Goal: Information Seeking & Learning: Learn about a topic

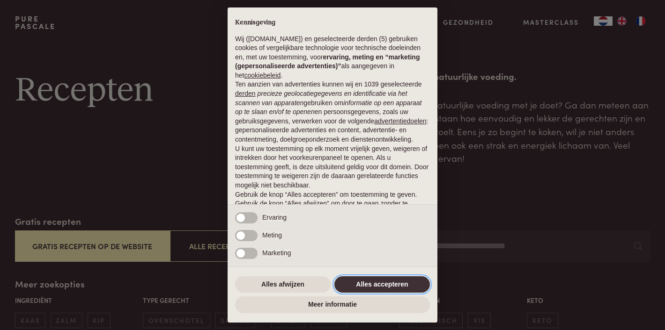
click at [406, 287] on button "Alles accepteren" at bounding box center [381, 285] width 95 height 17
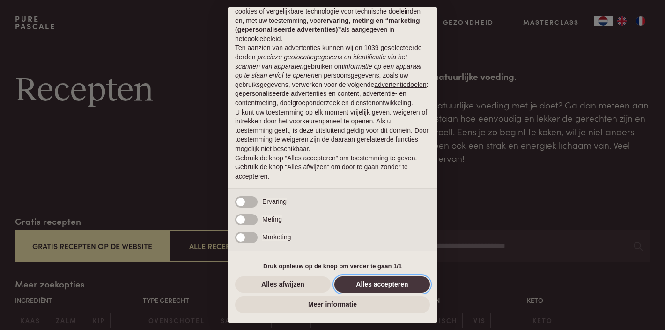
click at [389, 281] on button "Alles accepteren" at bounding box center [381, 285] width 95 height 17
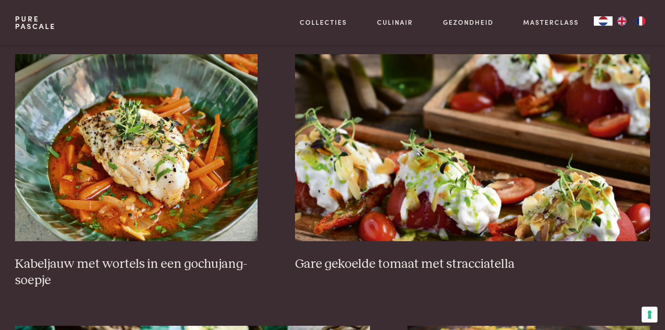
scroll to position [659, 0]
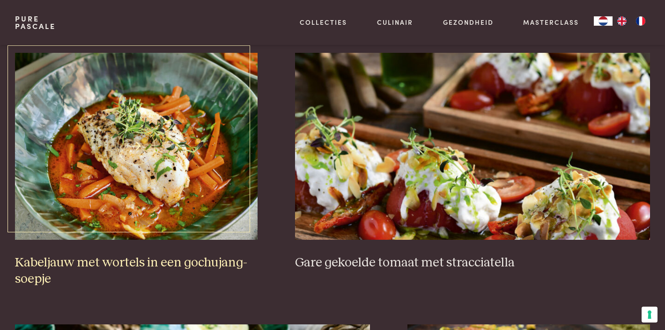
click at [161, 195] on img at bounding box center [136, 146] width 243 height 187
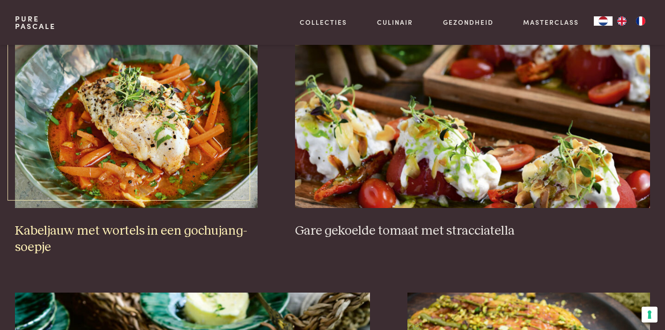
scroll to position [696, 0]
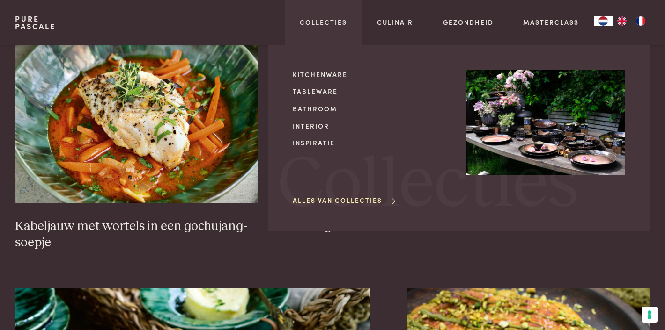
click at [355, 58] on div "Kitchenware Tableware Bathroom Interior Inspiratie Alles van Collecties Collect…" at bounding box center [459, 138] width 382 height 186
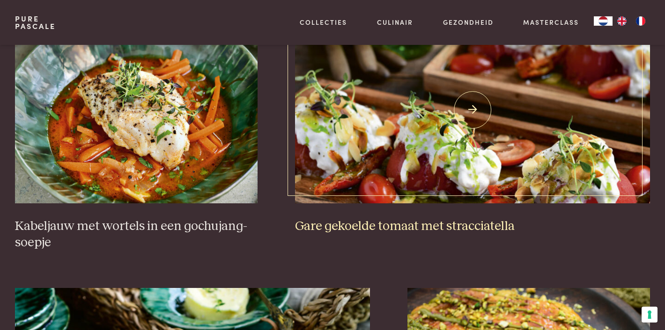
click at [391, 159] on img at bounding box center [472, 109] width 355 height 187
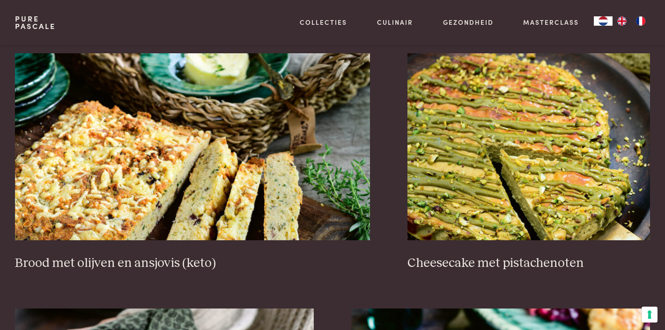
scroll to position [982, 0]
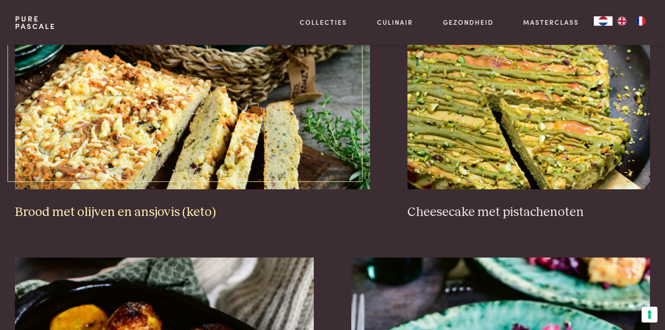
click at [177, 110] on img at bounding box center [192, 95] width 355 height 187
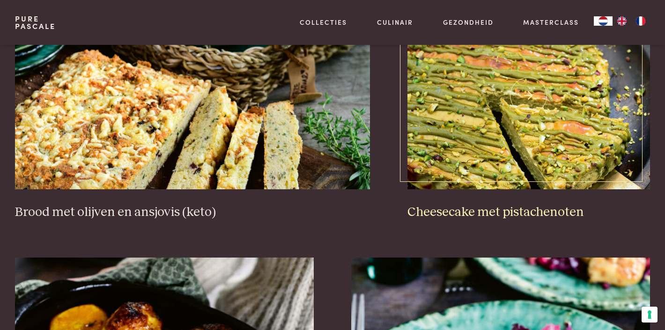
click at [452, 107] on img at bounding box center [528, 95] width 243 height 187
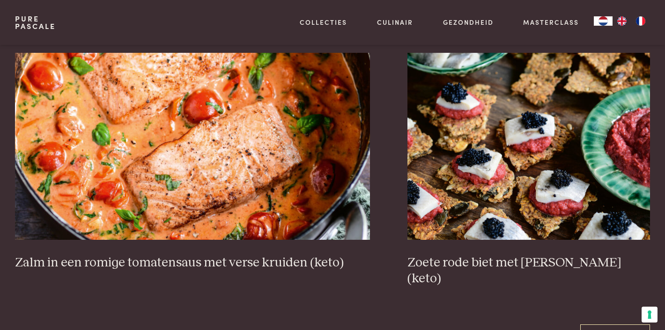
scroll to position [1698, 0]
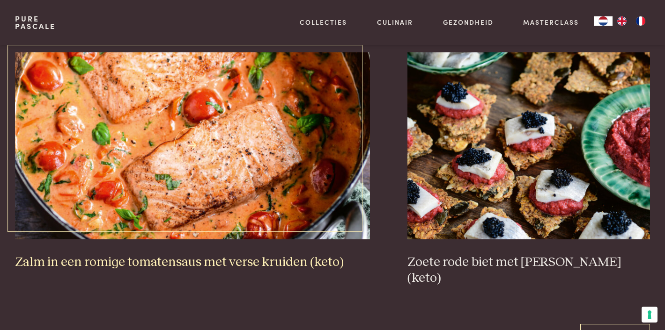
click at [215, 144] on img at bounding box center [192, 145] width 355 height 187
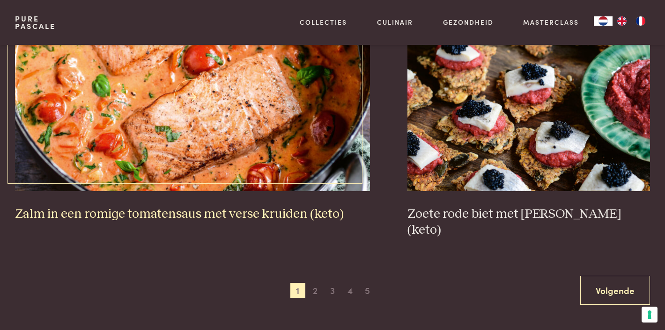
scroll to position [1747, 0]
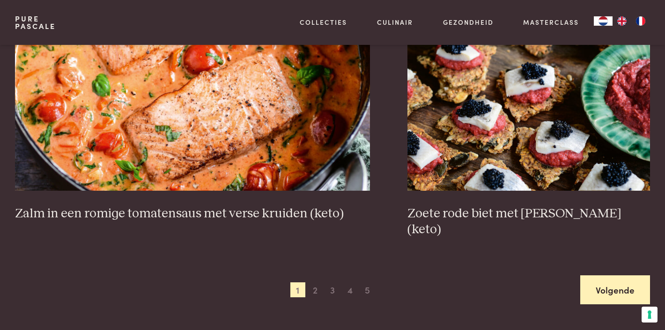
click at [625, 276] on link "Volgende" at bounding box center [615, 290] width 70 height 29
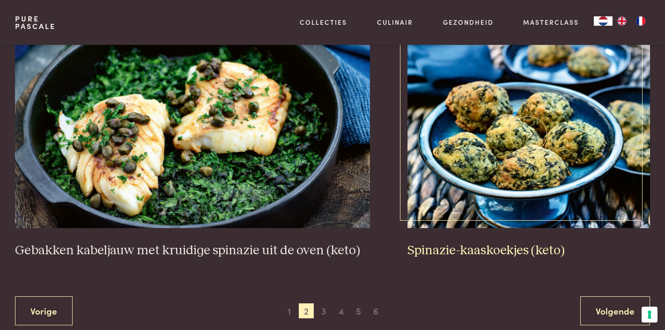
scroll to position [1727, 0]
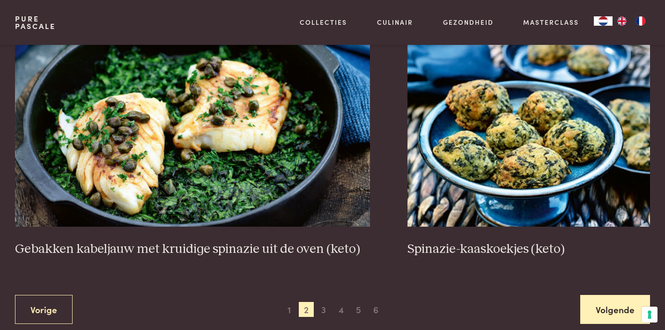
click at [612, 298] on link "Volgende" at bounding box center [615, 309] width 70 height 29
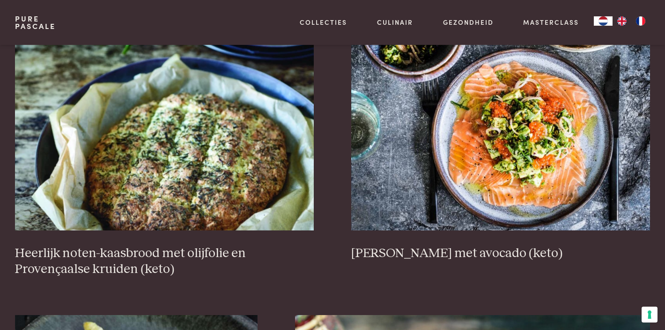
scroll to position [414, 0]
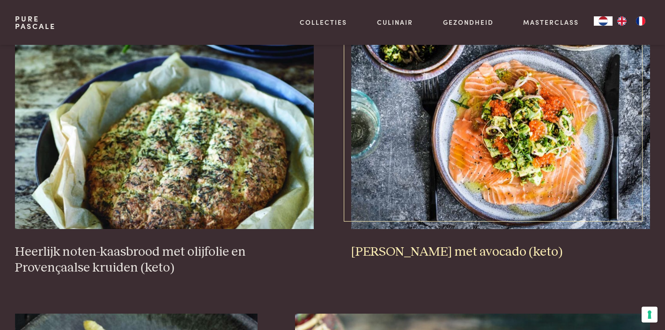
click at [536, 155] on img at bounding box center [500, 135] width 299 height 187
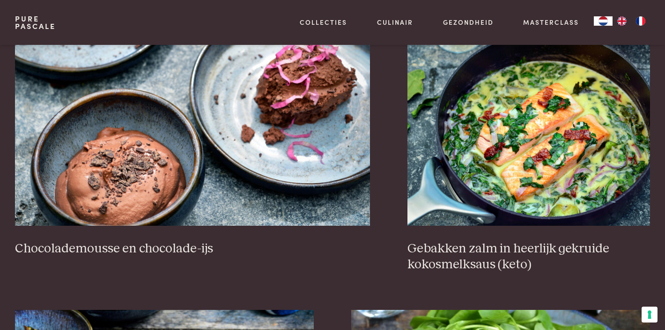
scroll to position [981, 0]
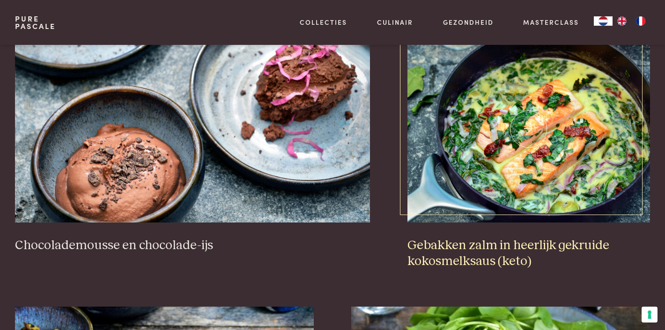
click at [528, 153] on img at bounding box center [528, 129] width 243 height 187
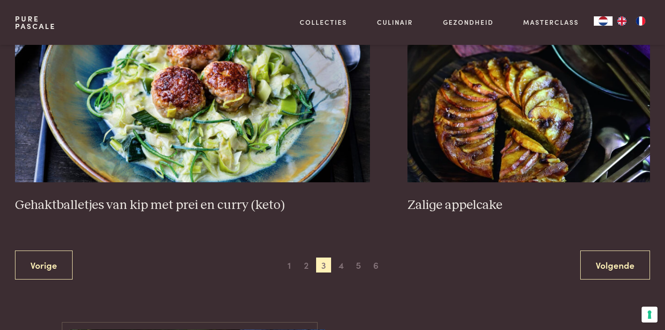
scroll to position [1798, 0]
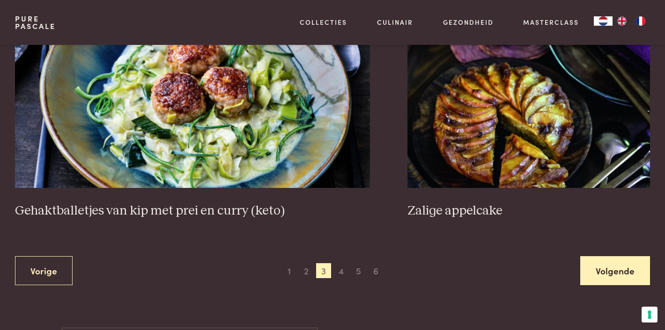
click at [608, 266] on link "Volgende" at bounding box center [615, 271] width 70 height 29
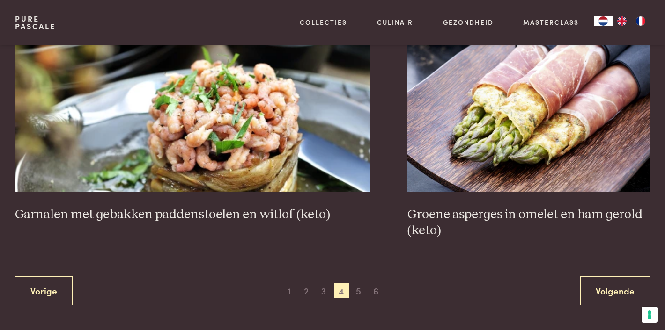
scroll to position [1747, 0]
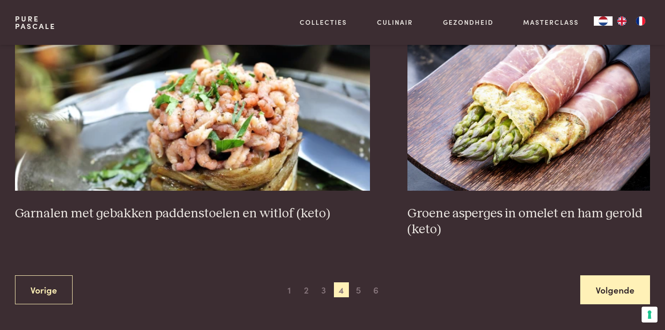
click at [612, 279] on link "Volgende" at bounding box center [615, 290] width 70 height 29
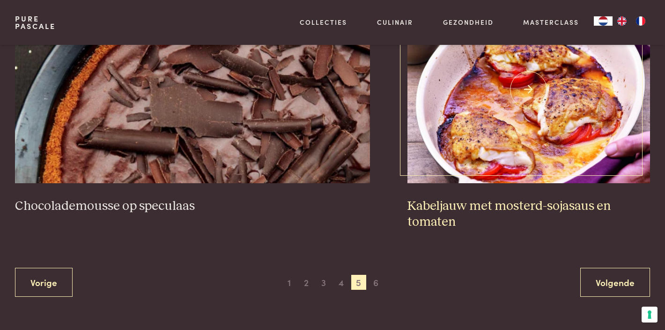
scroll to position [1755, 0]
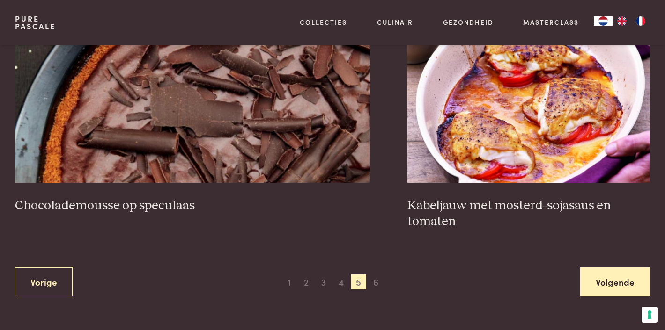
click at [614, 281] on link "Volgende" at bounding box center [615, 282] width 70 height 29
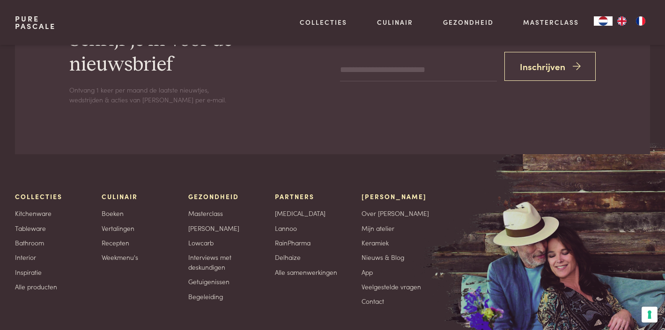
scroll to position [2859, 0]
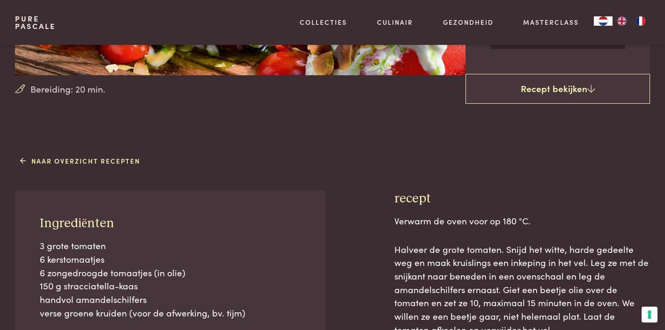
scroll to position [275, 0]
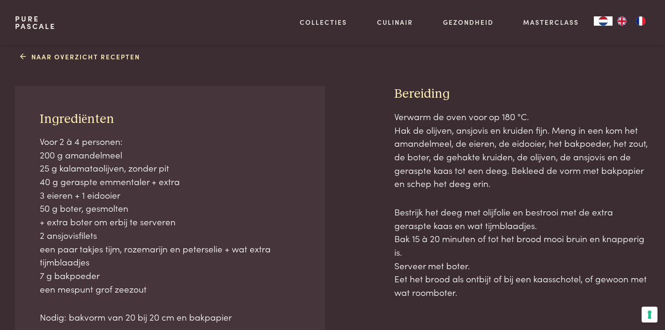
scroll to position [381, 0]
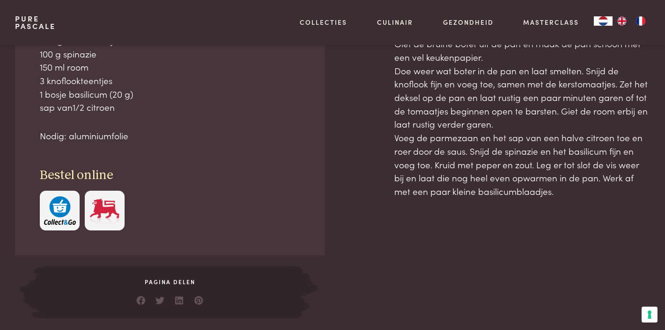
scroll to position [543, 0]
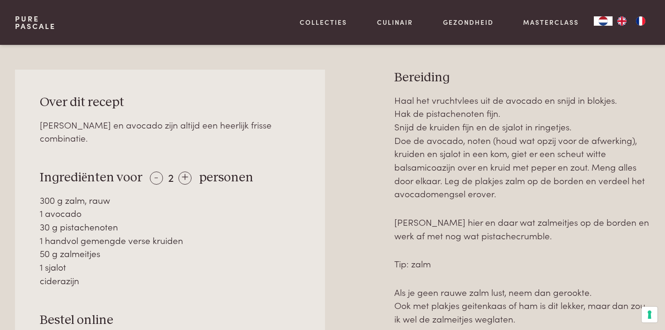
scroll to position [450, 0]
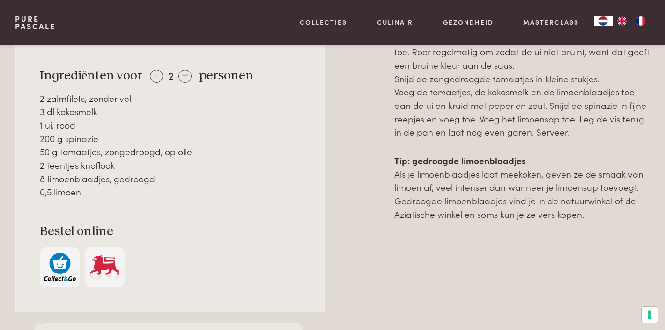
scroll to position [515, 0]
